Goal: Transaction & Acquisition: Purchase product/service

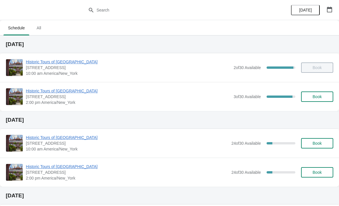
click at [314, 99] on span "Book" at bounding box center [317, 96] width 9 height 5
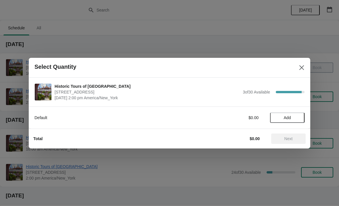
click at [292, 116] on span "Add" at bounding box center [287, 117] width 24 height 5
click at [297, 118] on icon at bounding box center [297, 117] width 6 height 6
click at [283, 141] on button "Next" at bounding box center [288, 138] width 34 height 10
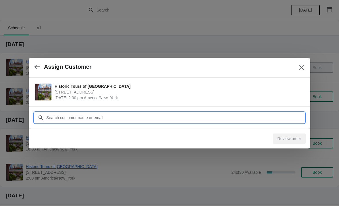
click at [102, 114] on input "Customer" at bounding box center [175, 117] width 259 height 10
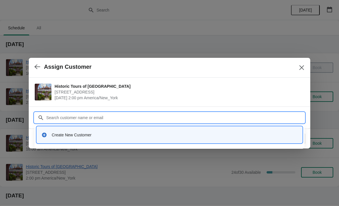
click at [80, 134] on div "Create New Customer" at bounding box center [175, 135] width 246 height 6
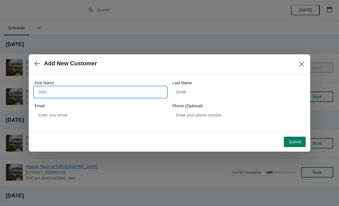
click at [68, 90] on input "First Name" at bounding box center [100, 92] width 132 height 10
type input "[PERSON_NAME]"
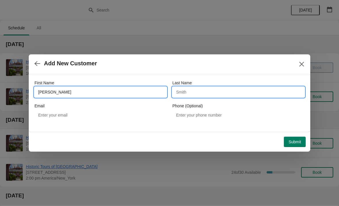
click at [195, 89] on input "Last Name" at bounding box center [238, 92] width 132 height 10
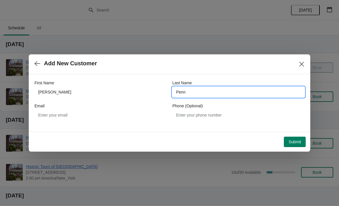
type input "Penn"
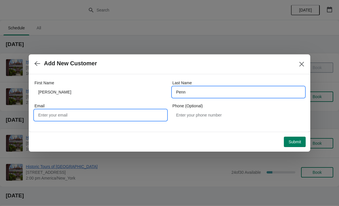
click at [79, 114] on input "Email" at bounding box center [100, 115] width 132 height 10
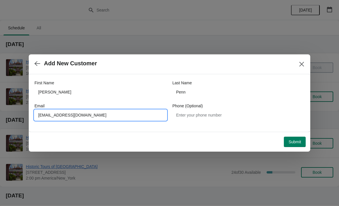
type input "[EMAIL_ADDRESS][DOMAIN_NAME]"
click at [145, 66] on span "Add New Customer" at bounding box center [162, 63] width 256 height 7
